Goal: Task Accomplishment & Management: Manage account settings

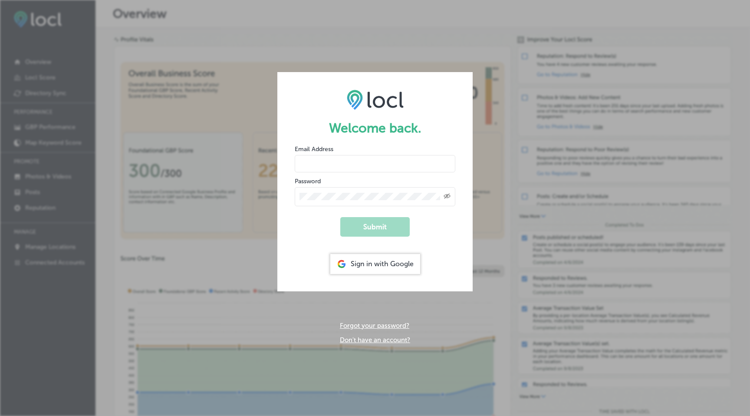
type input "[PERSON_NAME][EMAIL_ADDRESS][DOMAIN_NAME]"
click at [384, 229] on button "Submit" at bounding box center [374, 227] width 69 height 20
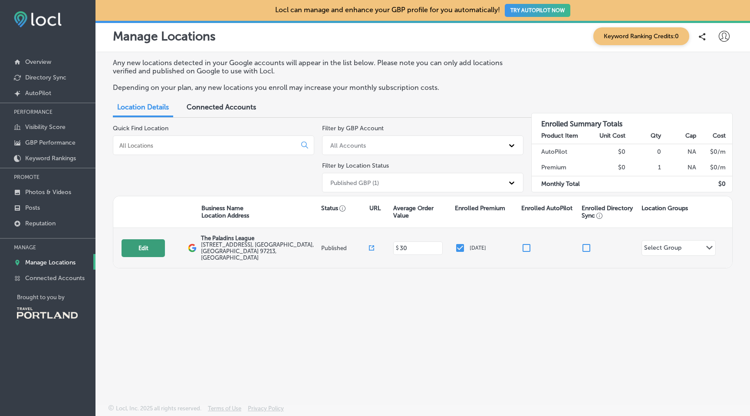
click at [151, 244] on button "Edit" at bounding box center [143, 248] width 43 height 18
select select "US"
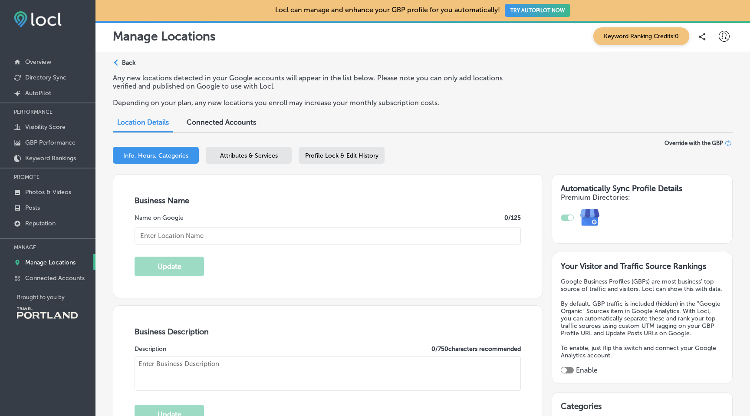
type input "The Paladins League"
type input "[STREET_ADDRESS]"
type input "[GEOGRAPHIC_DATA]"
type input "97213"
type input "US"
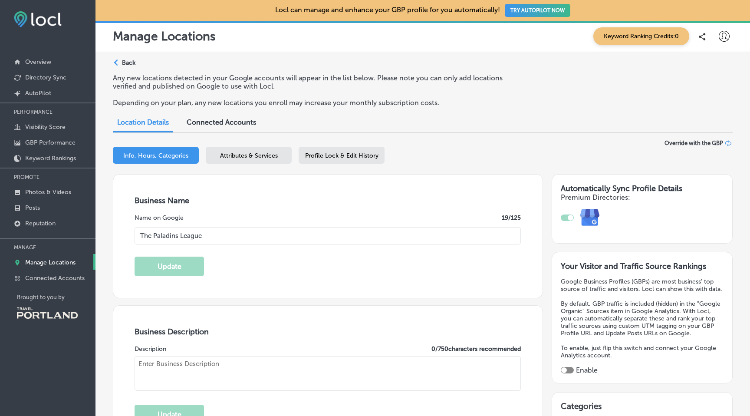
type input "30"
type input "[URL][DOMAIN_NAME]"
checkbox input "true"
type textarea "A family-friendly gathering place, restaurant and bar for people of all ages wh…"
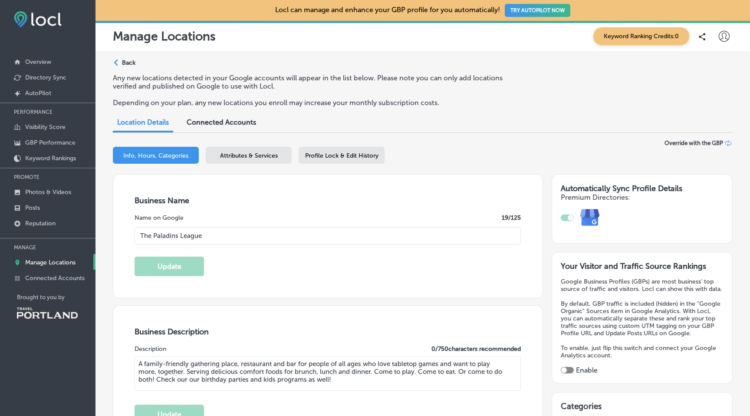
type input "[PHONE_NUMBER]"
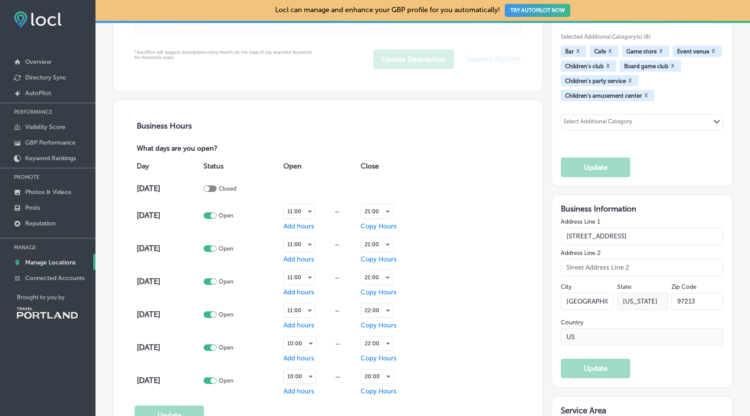
scroll to position [516, 0]
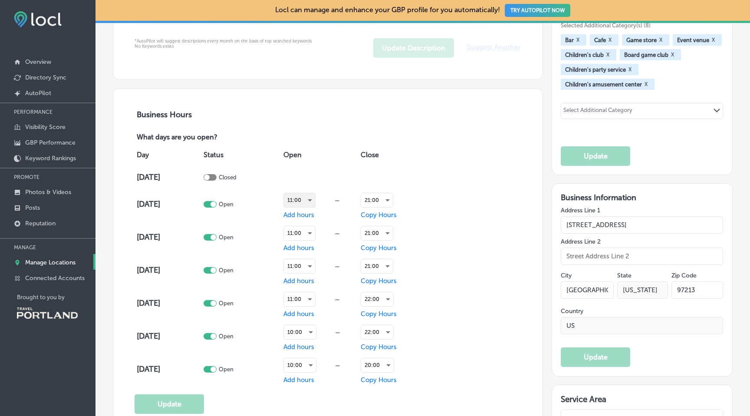
click at [315, 197] on div "11:00" at bounding box center [299, 200] width 31 height 14
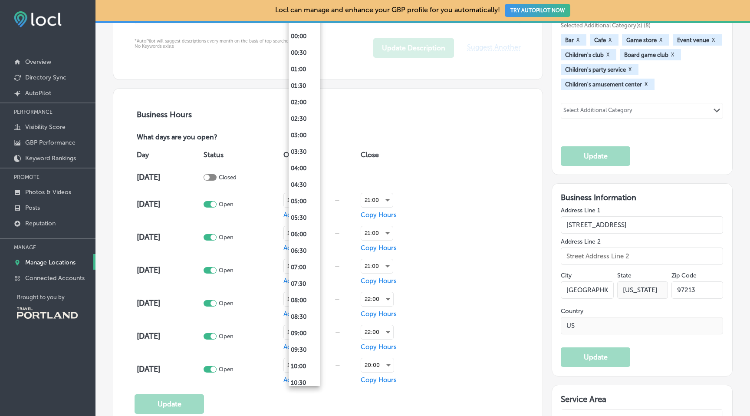
scroll to position [201, 0]
click at [297, 230] on li "12:00" at bounding box center [304, 232] width 31 height 16
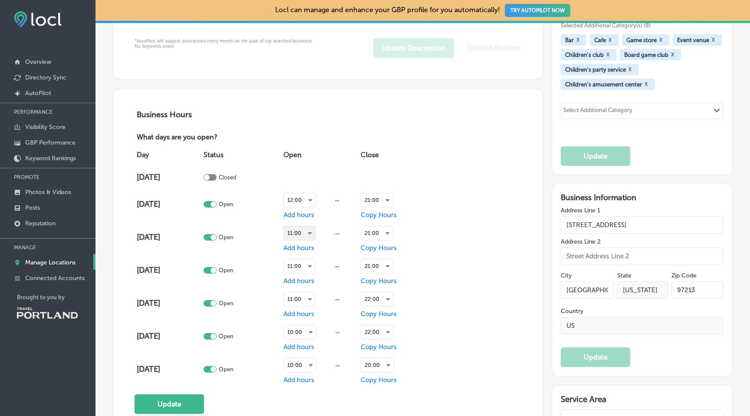
click at [312, 233] on div "11:00" at bounding box center [299, 233] width 31 height 14
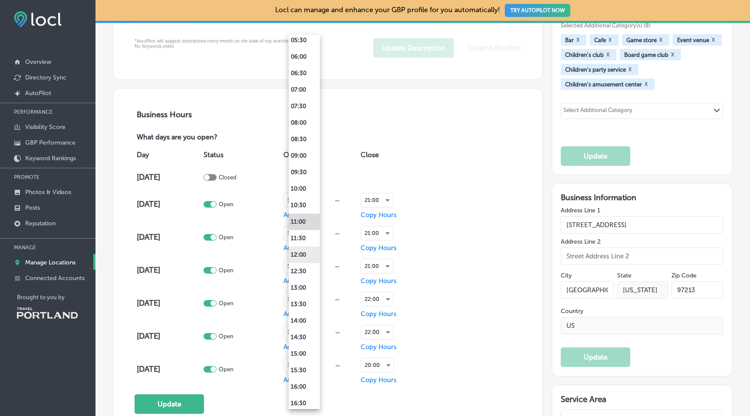
click at [299, 253] on li "12:00" at bounding box center [304, 255] width 31 height 16
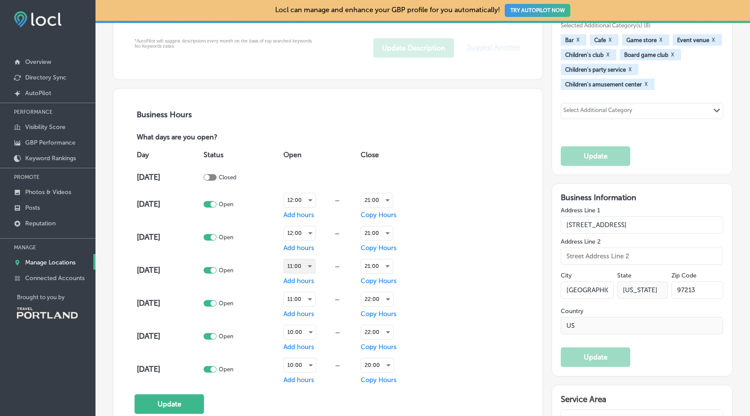
click at [311, 264] on div "11:00" at bounding box center [299, 266] width 31 height 14
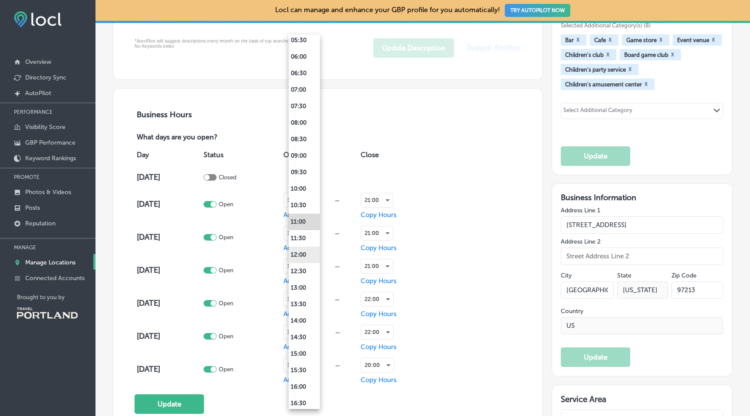
click at [304, 256] on li "12:00" at bounding box center [304, 255] width 31 height 16
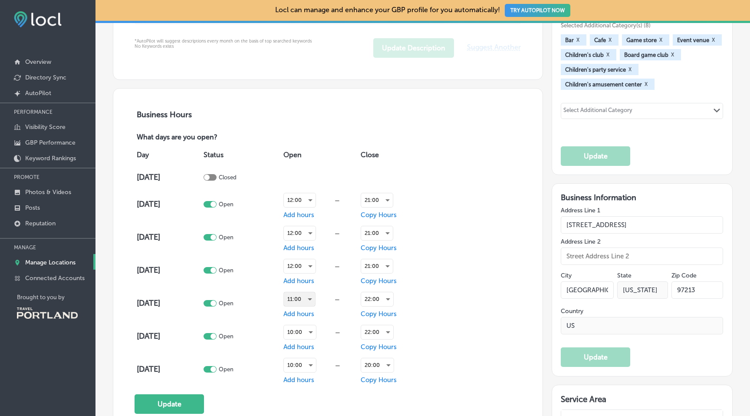
click at [311, 299] on div "11:00" at bounding box center [299, 299] width 31 height 14
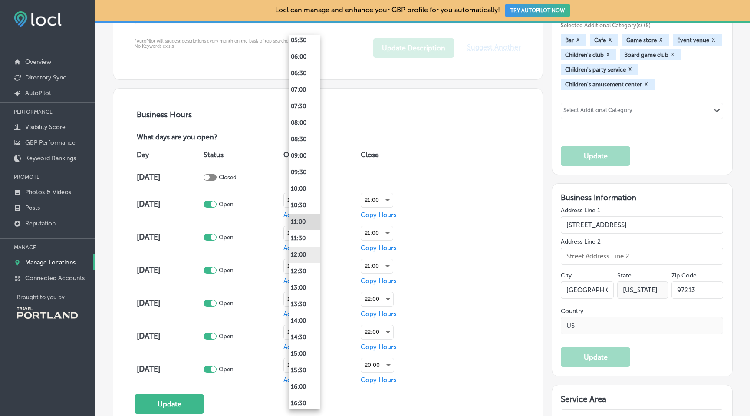
click at [301, 258] on li "12:00" at bounding box center [304, 255] width 31 height 16
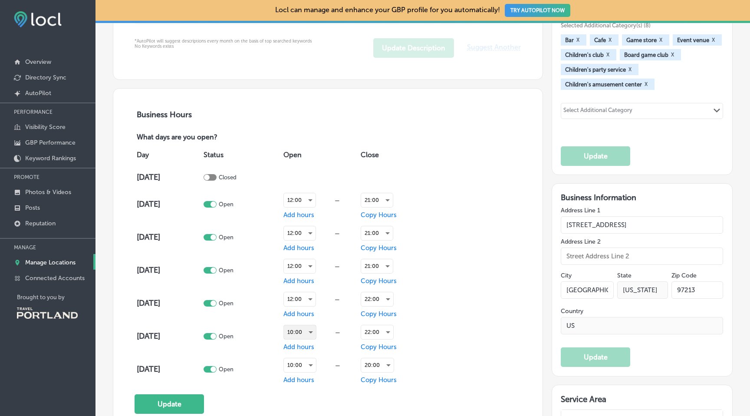
click at [312, 330] on div "10:00" at bounding box center [300, 332] width 32 height 14
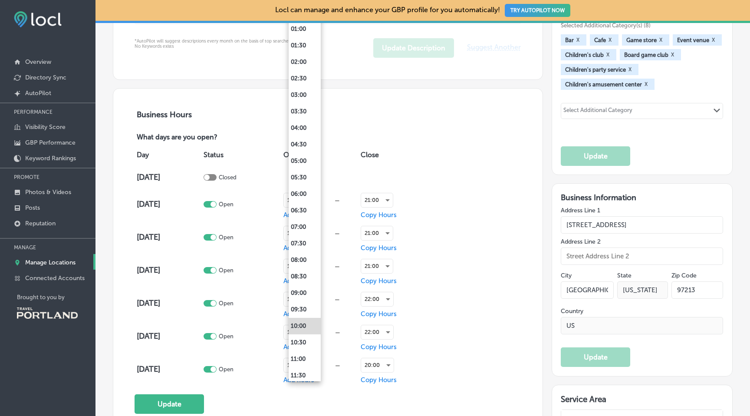
scroll to position [43, 0]
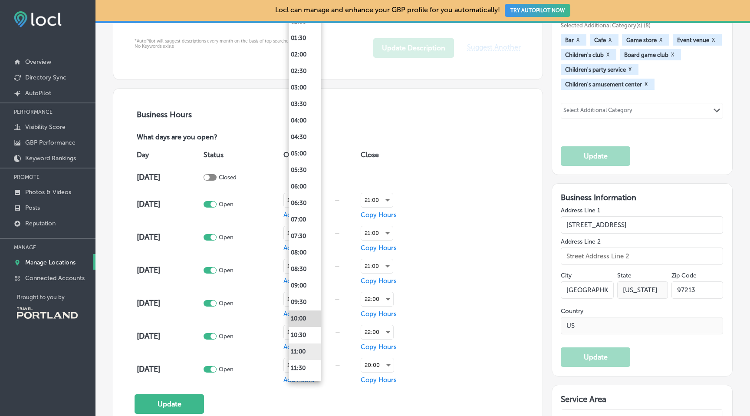
click at [301, 354] on li "11:00" at bounding box center [305, 351] width 32 height 16
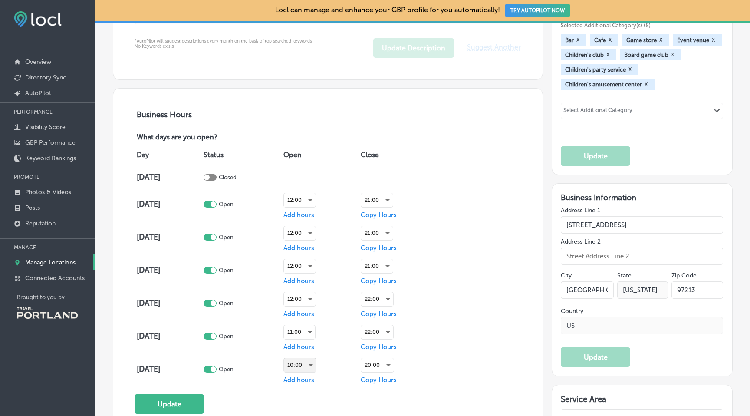
click at [312, 363] on div "10:00" at bounding box center [300, 365] width 32 height 14
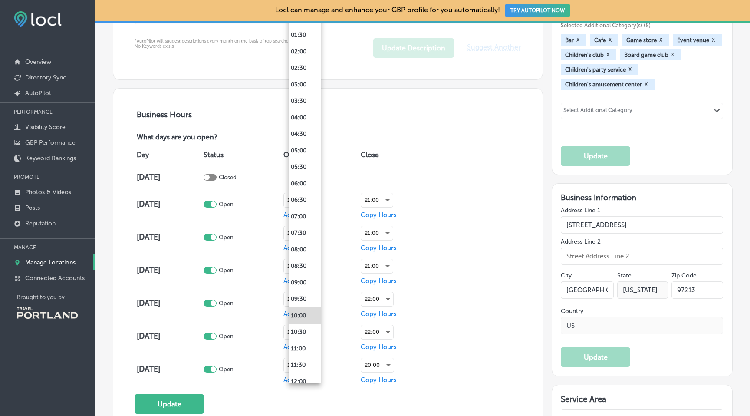
scroll to position [56, 0]
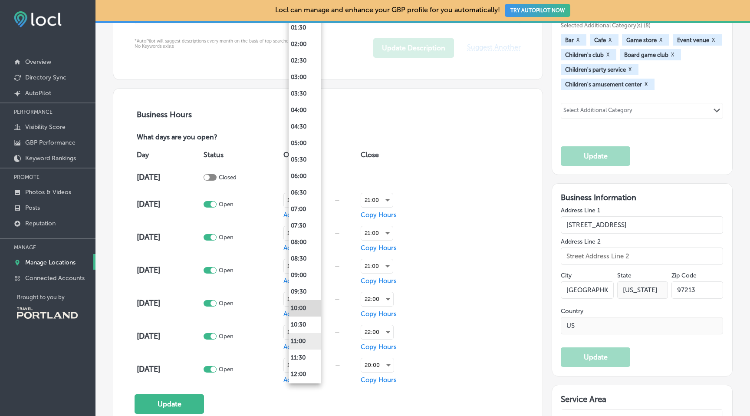
click at [304, 338] on li "11:00" at bounding box center [305, 341] width 32 height 16
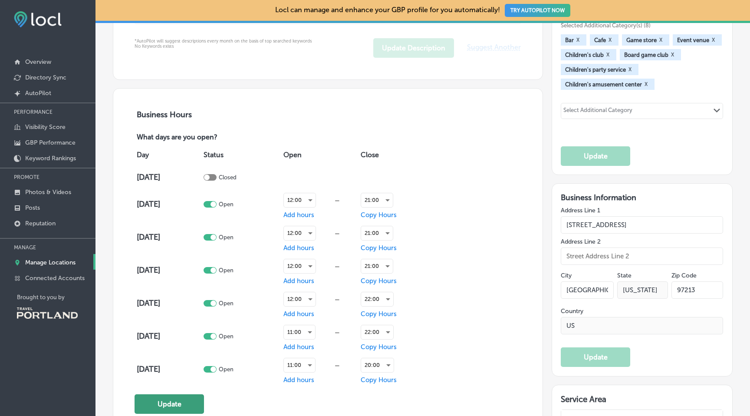
click at [178, 407] on button "Update" at bounding box center [169, 404] width 69 height 20
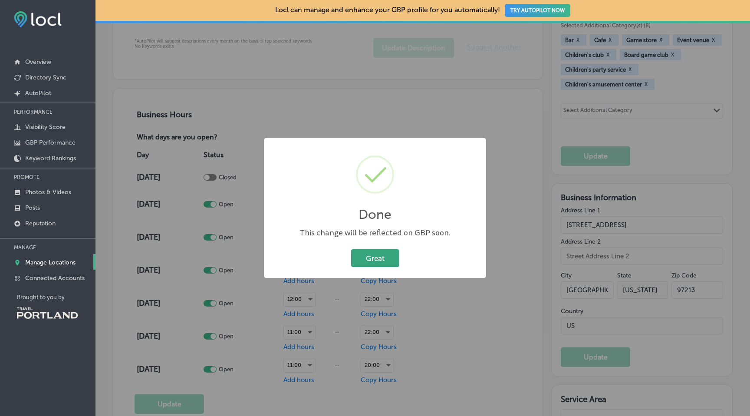
click at [362, 262] on button "Great" at bounding box center [375, 258] width 48 height 18
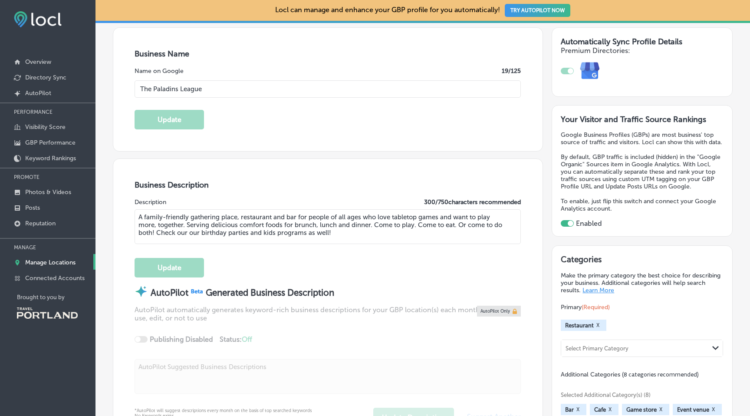
scroll to position [0, 0]
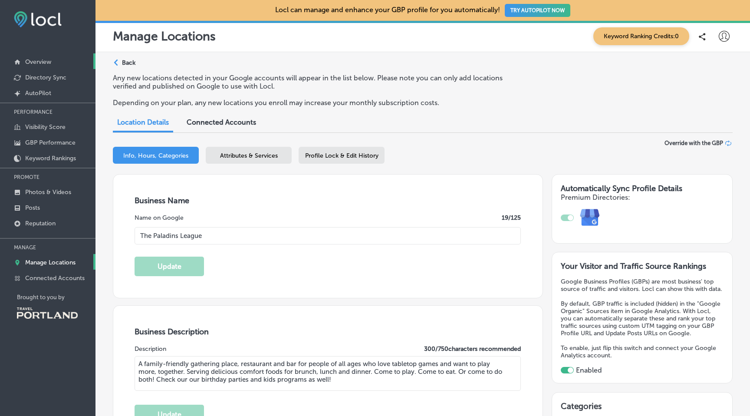
click at [39, 61] on p "Overview" at bounding box center [38, 61] width 26 height 7
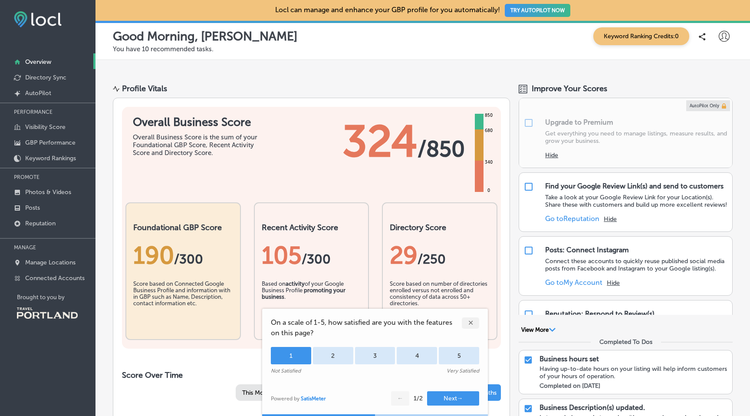
click at [301, 356] on div "1" at bounding box center [291, 355] width 40 height 17
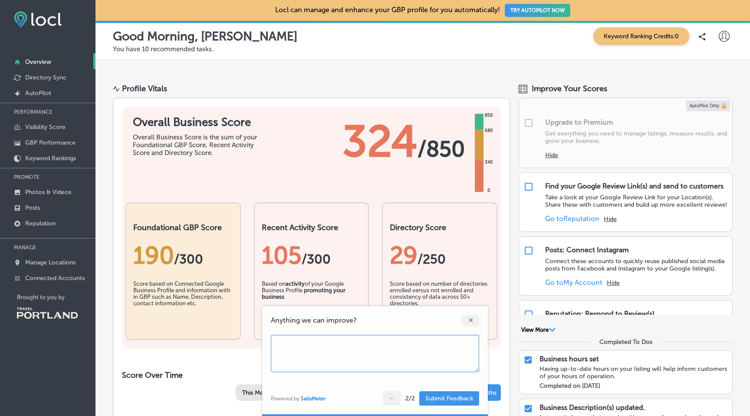
click at [472, 320] on div "✕" at bounding box center [470, 320] width 17 height 11
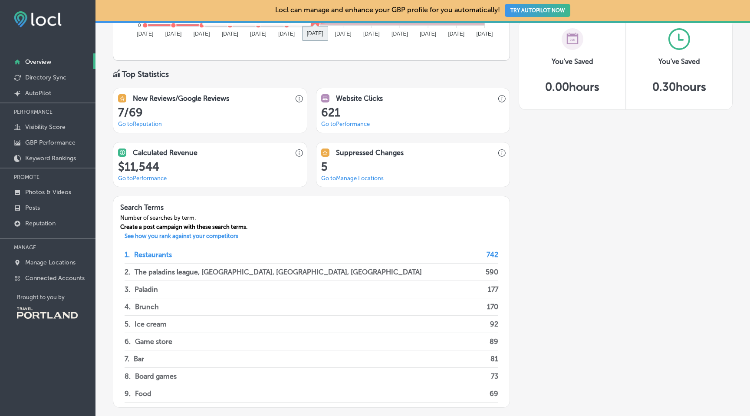
scroll to position [624, 0]
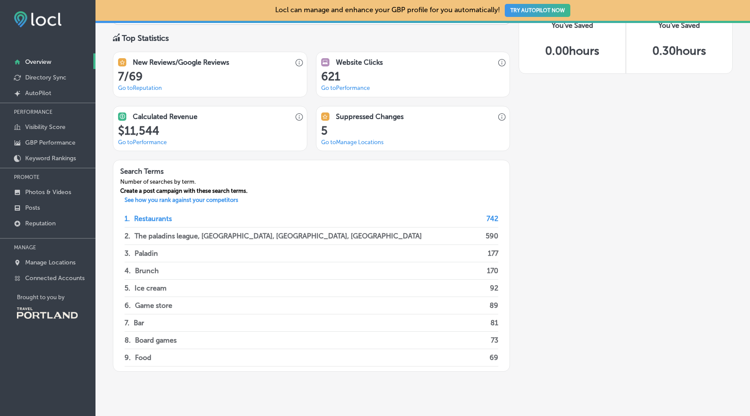
click at [152, 89] on link "Go to Reputation" at bounding box center [140, 88] width 44 height 7
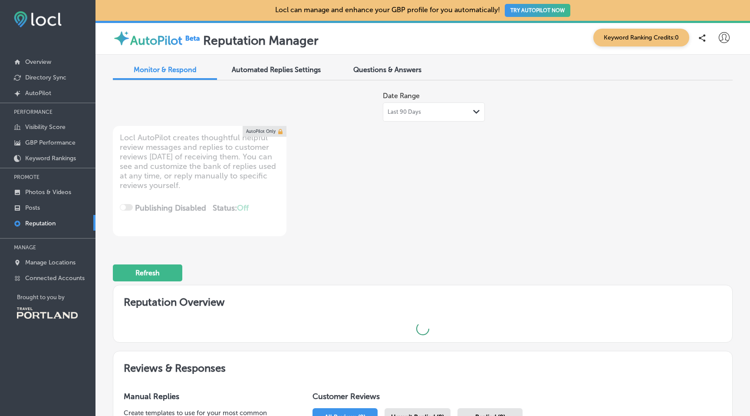
type textarea "x"
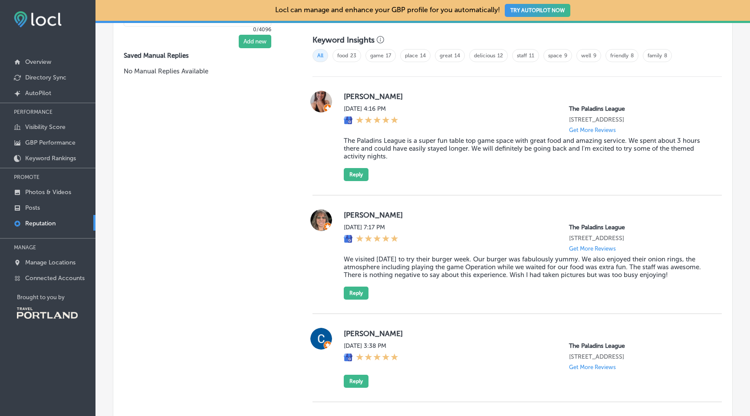
scroll to position [470, 0]
